Goal: Information Seeking & Learning: Learn about a topic

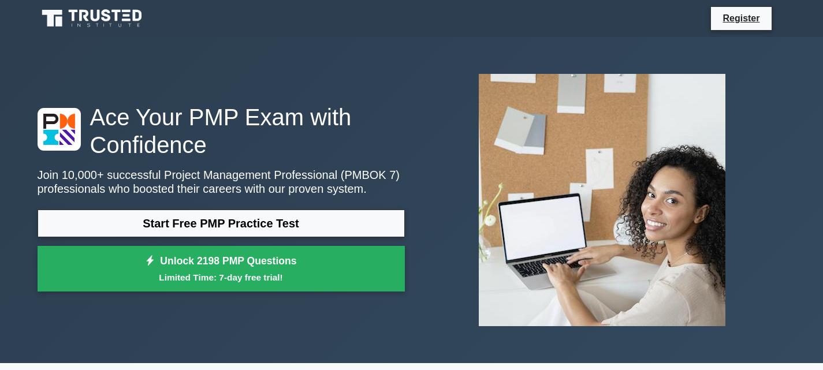
click at [313, 209] on div "Ace Your PMP Exam with Confidence Join 10,000+ successful Project Management Pr…" at bounding box center [221, 200] width 381 height 195
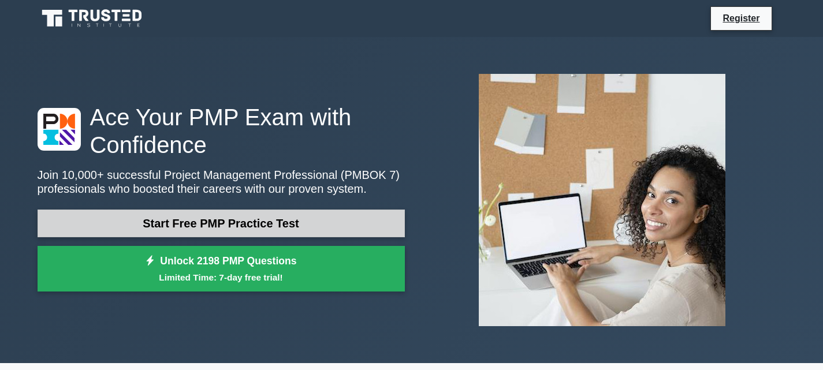
click at [316, 218] on link "Start Free PMP Practice Test" at bounding box center [221, 224] width 367 height 28
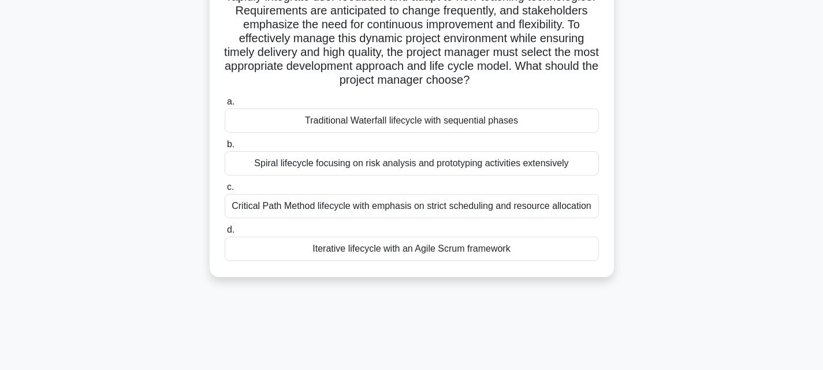
scroll to position [109, 0]
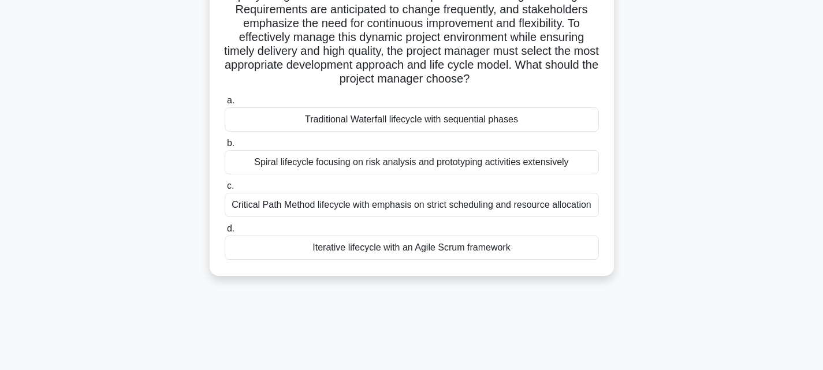
click at [359, 159] on div "Spiral lifecycle focusing on risk analysis and prototyping activities extensive…" at bounding box center [412, 162] width 374 height 24
click at [225, 147] on input "b. Spiral lifecycle focusing on risk analysis and prototyping activities extens…" at bounding box center [225, 144] width 0 height 8
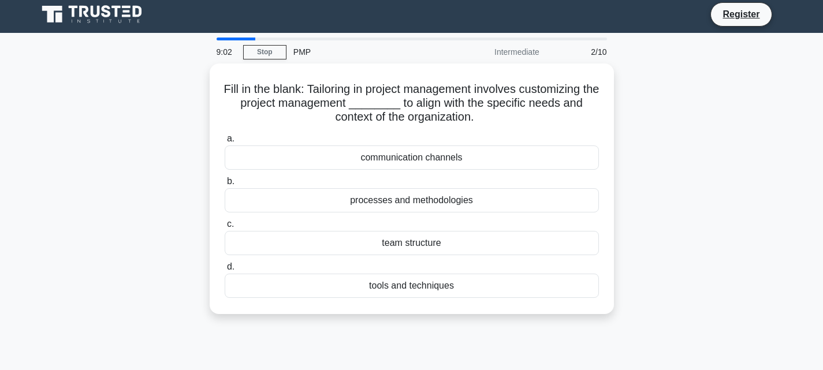
scroll to position [0, 0]
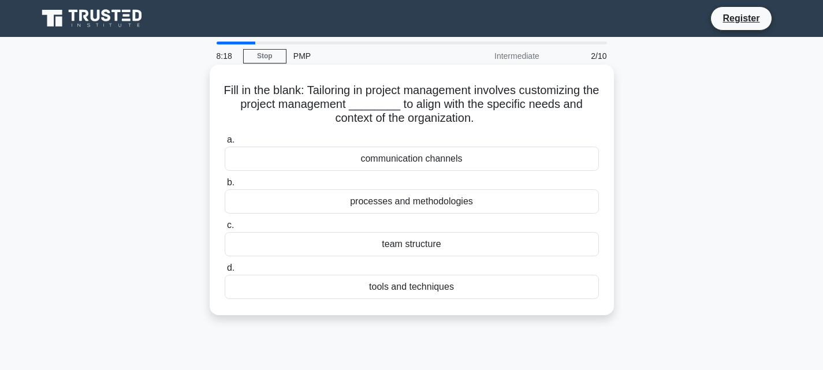
click at [411, 198] on div "processes and methodologies" at bounding box center [412, 201] width 374 height 24
click at [225, 187] on input "b. processes and methodologies" at bounding box center [225, 183] width 0 height 8
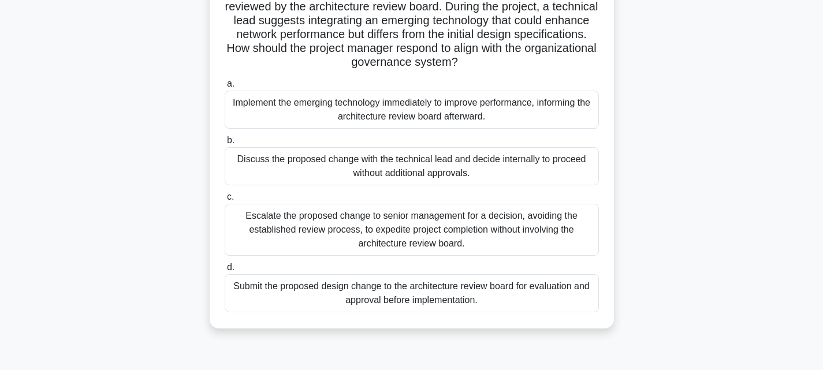
scroll to position [129, 0]
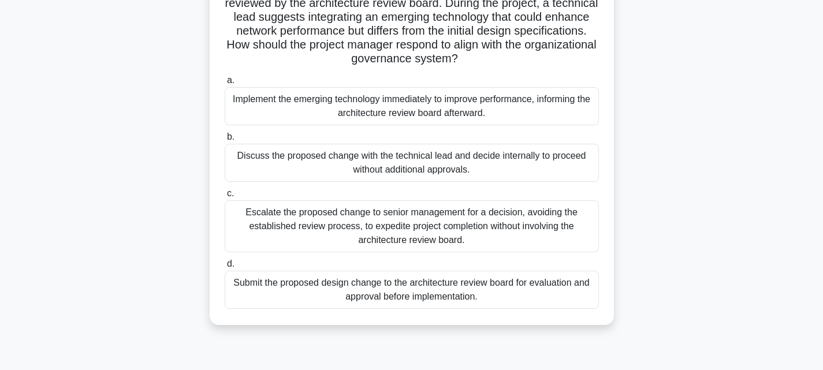
click at [498, 290] on div "Submit the proposed design change to the architecture review board for evaluati…" at bounding box center [412, 290] width 374 height 38
click at [225, 268] on input "d. Submit the proposed design change to the architecture review board for evalu…" at bounding box center [225, 265] width 0 height 8
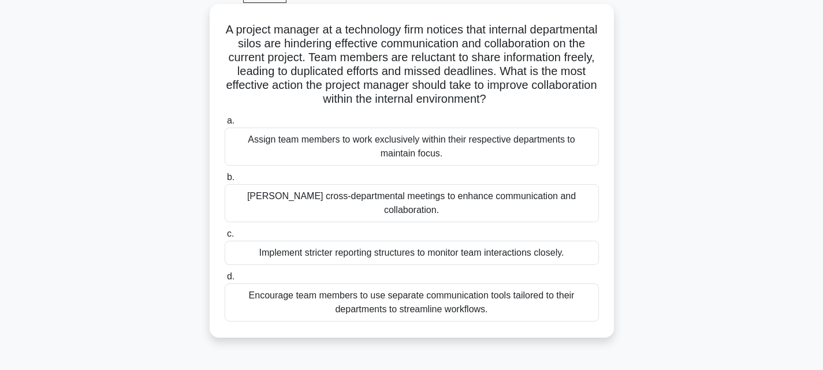
scroll to position [61, 0]
click at [456, 289] on div "Encourage team members to use separate communication tools tailored to their de…" at bounding box center [412, 302] width 374 height 38
click at [225, 280] on input "d. Encourage team members to use separate communication tools tailored to their…" at bounding box center [225, 277] width 0 height 8
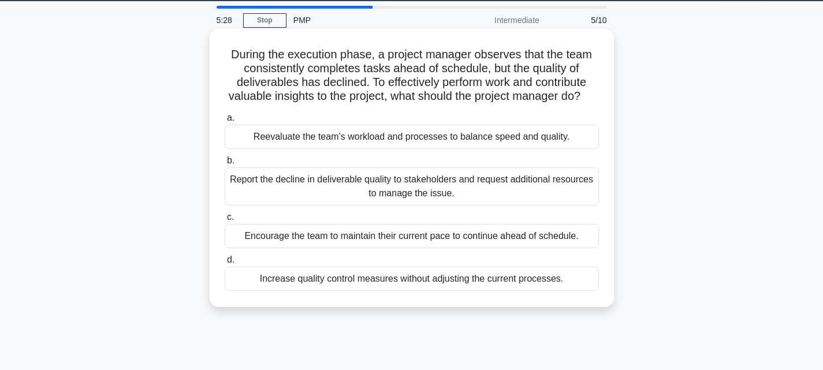
scroll to position [36, 0]
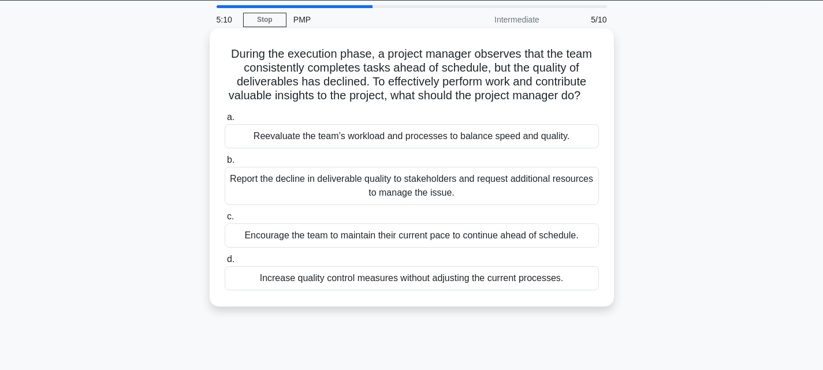
click at [492, 148] on div "Reevaluate the team’s workload and processes to balance speed and quality." at bounding box center [412, 136] width 374 height 24
click at [225, 121] on input "a. Reevaluate the team’s workload and processes to balance speed and quality." at bounding box center [225, 118] width 0 height 8
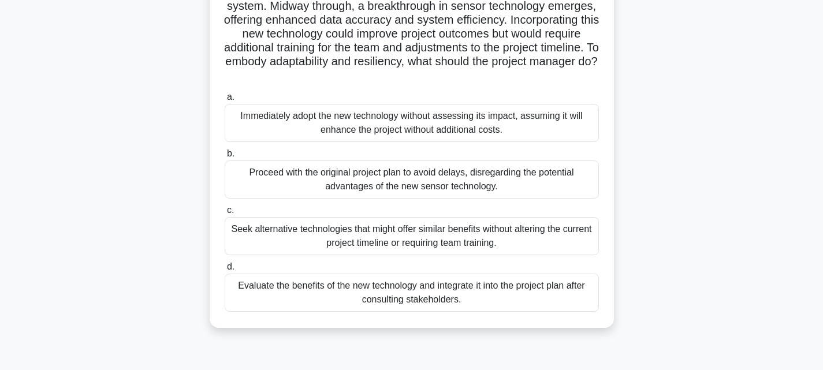
scroll to position [100, 0]
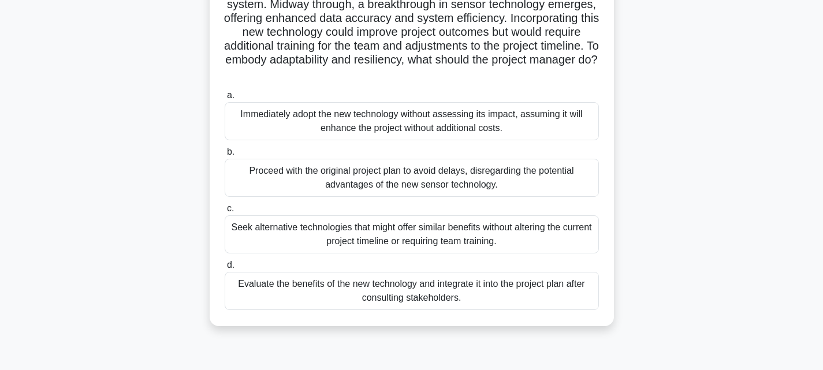
click at [466, 298] on div "Evaluate the benefits of the new technology and integrate it into the project p…" at bounding box center [412, 291] width 374 height 38
click at [225, 269] on input "d. Evaluate the benefits of the new technology and integrate it into the projec…" at bounding box center [225, 266] width 0 height 8
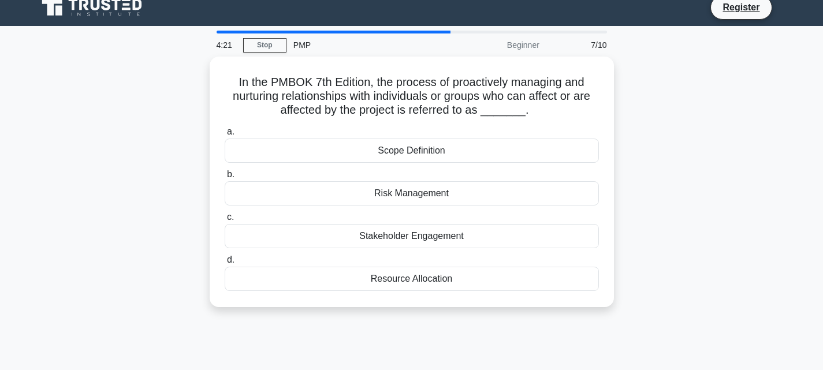
scroll to position [0, 0]
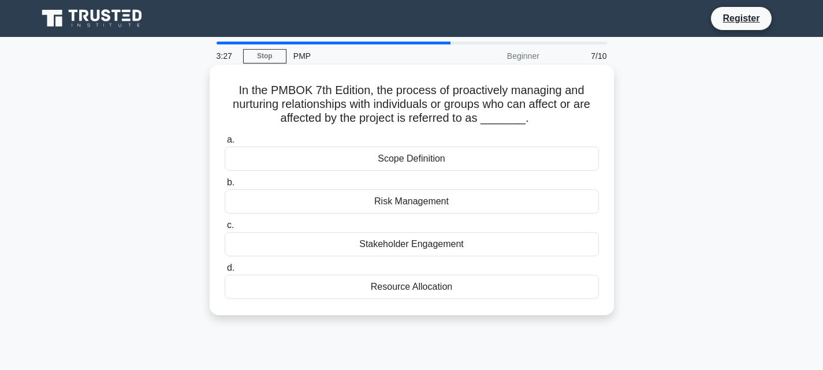
click at [455, 239] on div "Stakeholder Engagement" at bounding box center [412, 244] width 374 height 24
click at [225, 229] on input "c. Stakeholder Engagement" at bounding box center [225, 226] width 0 height 8
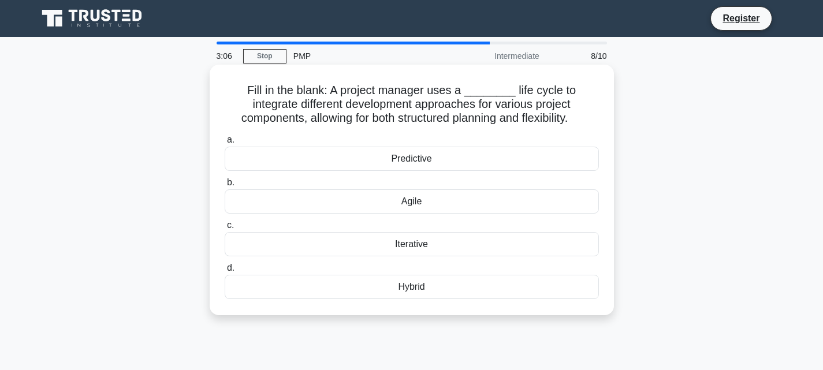
click at [426, 282] on div "Hybrid" at bounding box center [412, 287] width 374 height 24
click at [225, 272] on input "d. Hybrid" at bounding box center [225, 269] width 0 height 8
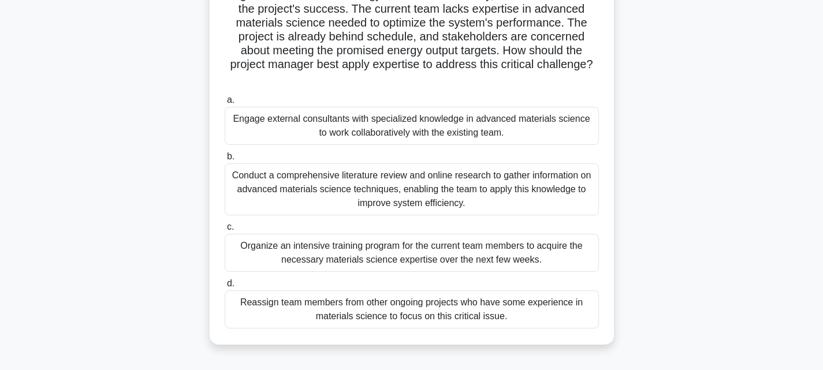
scroll to position [124, 0]
click at [352, 126] on div "Engage external consultants with specialized knowledge in advanced materials sc…" at bounding box center [412, 125] width 374 height 38
click at [225, 103] on input "a. Engage external consultants with specialized knowledge in advanced materials…" at bounding box center [225, 100] width 0 height 8
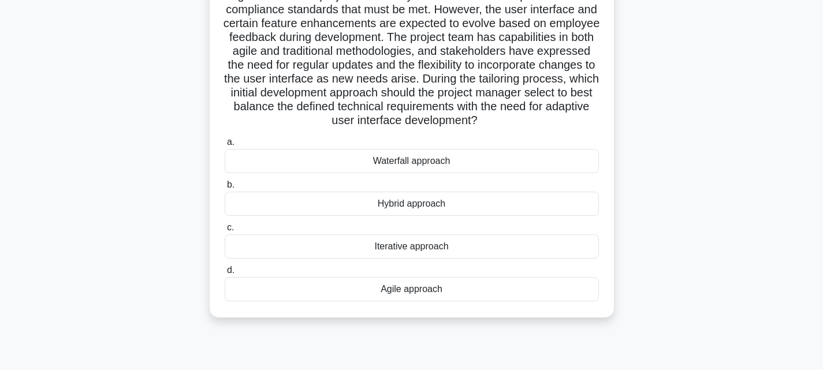
scroll to position [125, 0]
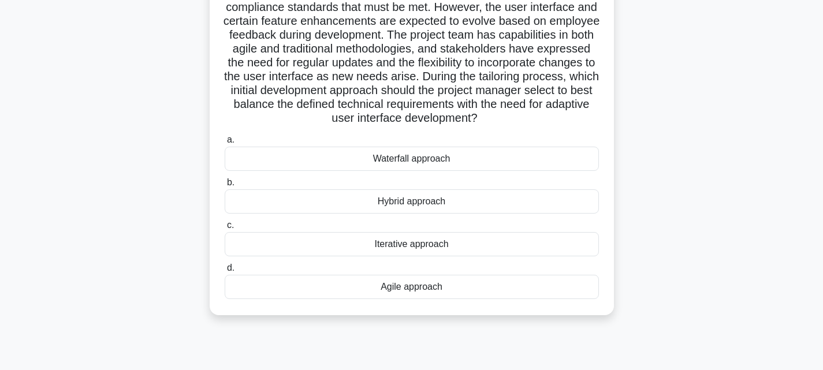
click at [427, 256] on div "Iterative approach" at bounding box center [412, 244] width 374 height 24
click at [225, 229] on input "c. Iterative approach" at bounding box center [225, 226] width 0 height 8
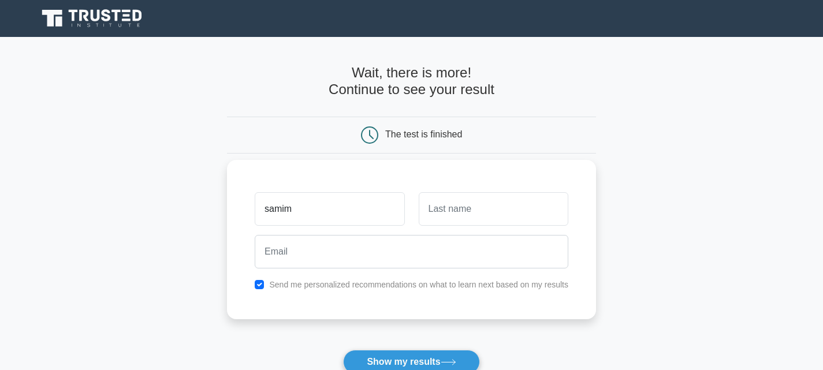
type input "samim"
click at [480, 201] on input "text" at bounding box center [494, 209] width 150 height 34
type input "hamidy"
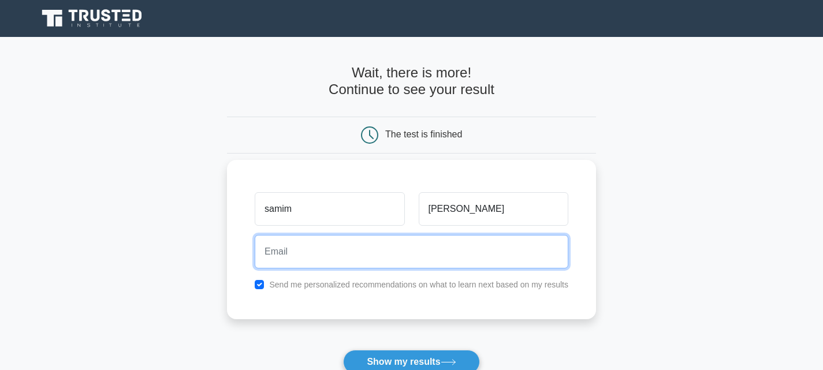
click at [408, 251] on input "email" at bounding box center [412, 252] width 314 height 34
type input "samimhamidy1996@gmail.com"
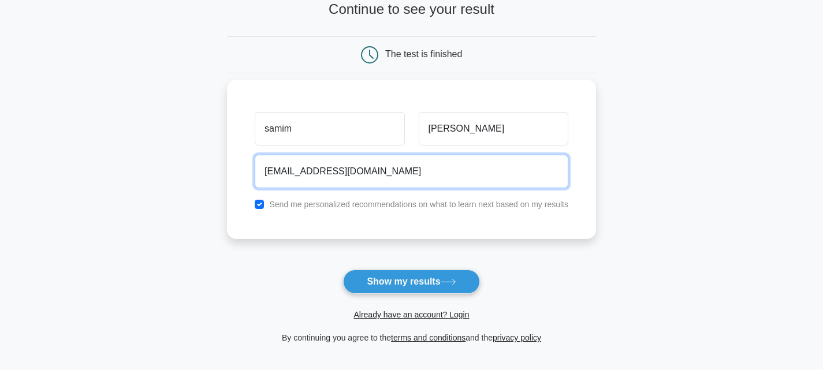
scroll to position [81, 0]
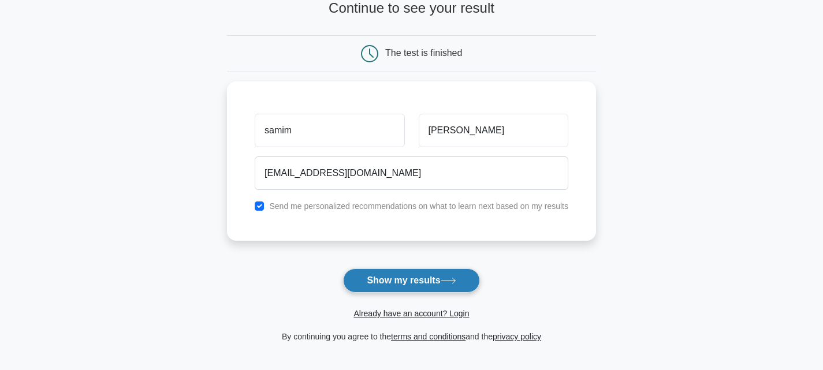
click at [412, 278] on button "Show my results" at bounding box center [411, 281] width 136 height 24
